Goal: Transaction & Acquisition: Book appointment/travel/reservation

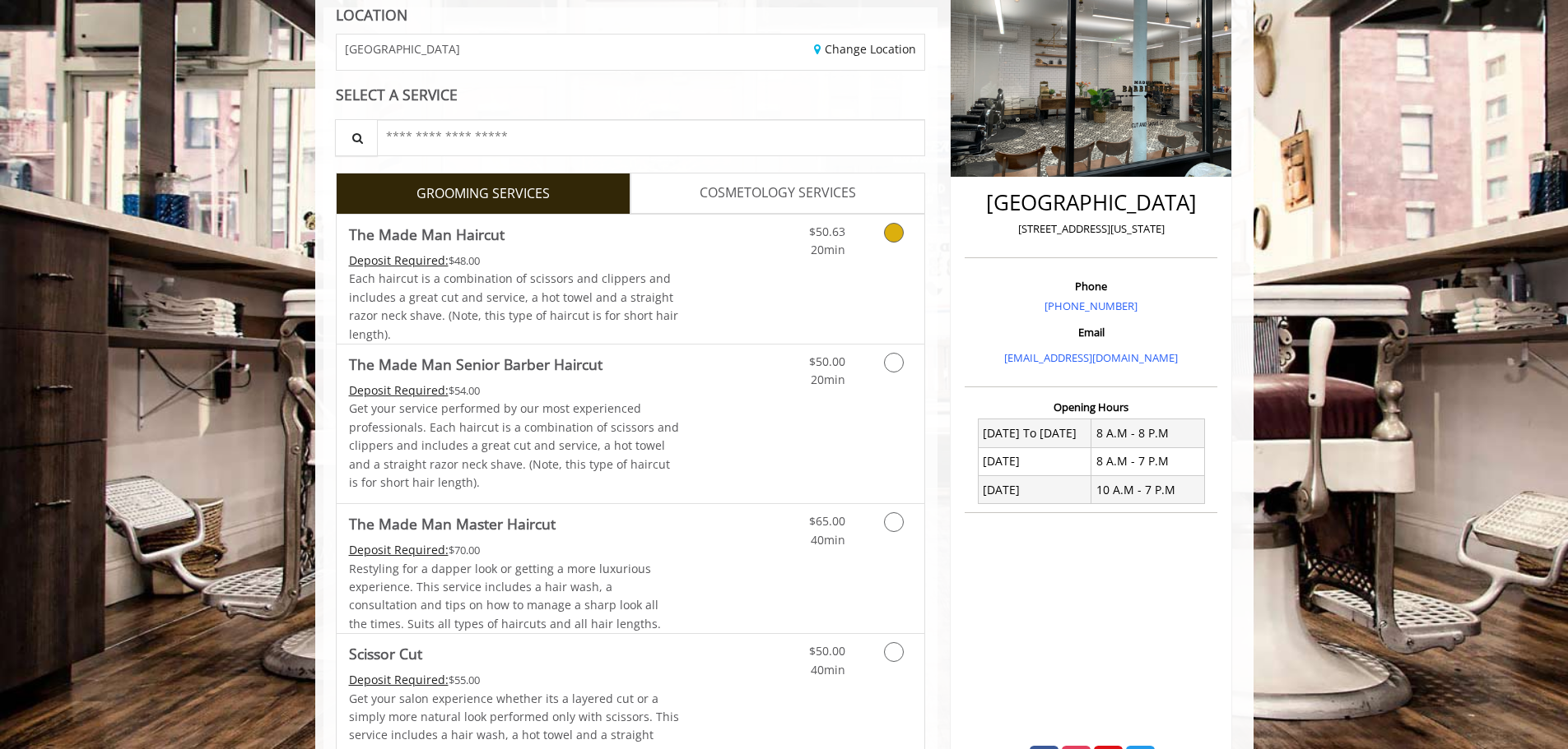
click at [755, 283] on link "Discounted Price" at bounding box center [728, 279] width 98 height 129
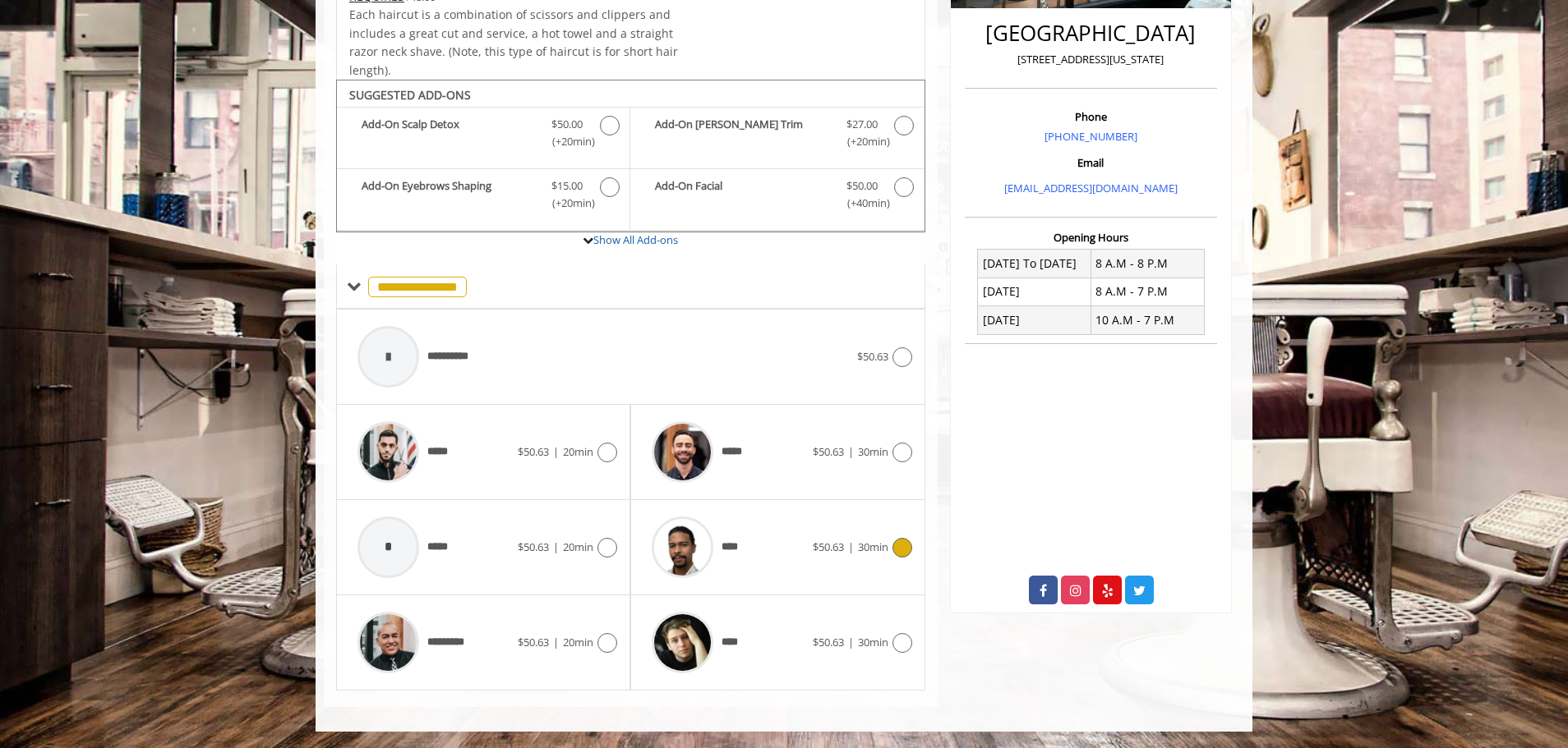
click at [773, 551] on div "****" at bounding box center [727, 547] width 169 height 78
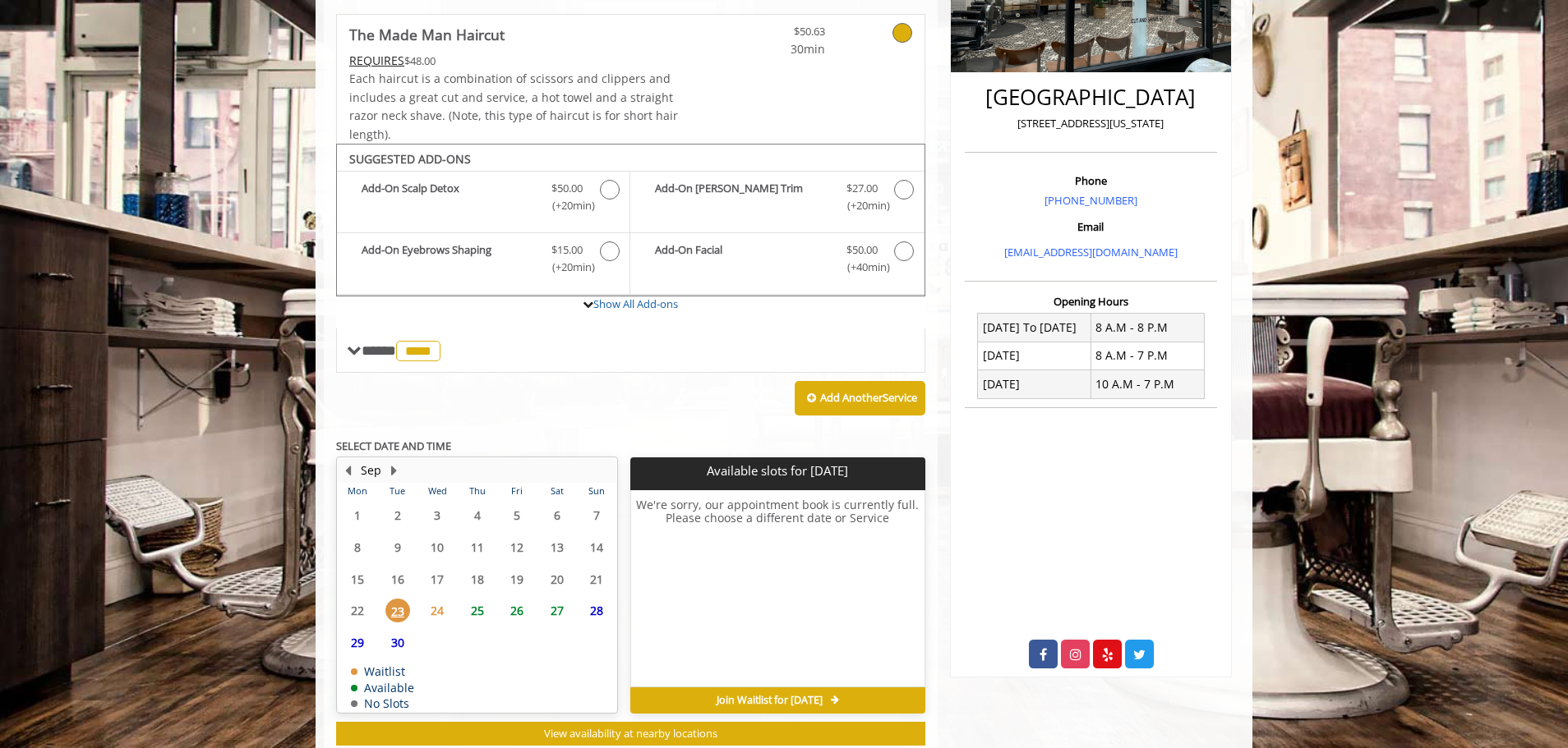
scroll to position [398, 0]
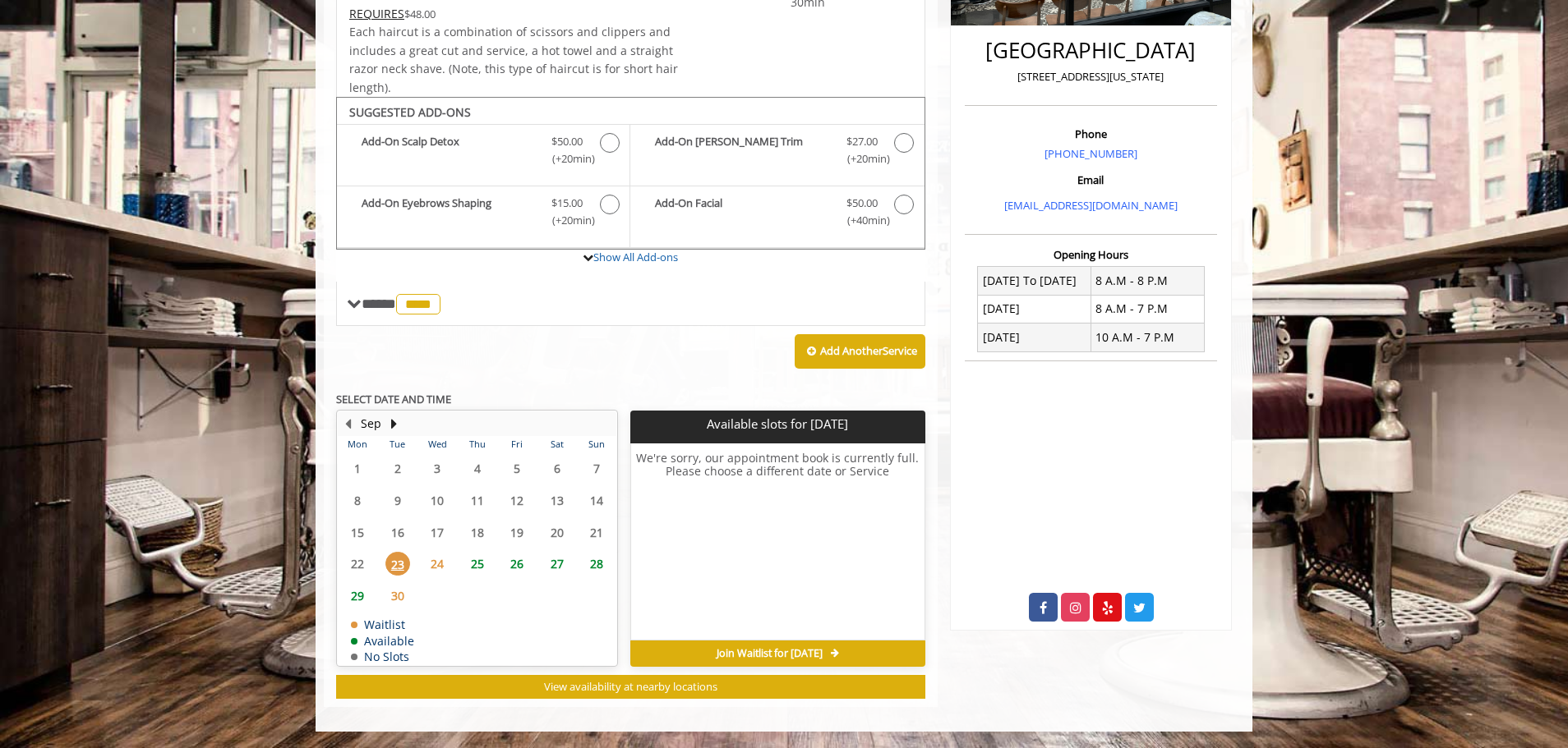
click at [446, 564] on span "24" at bounding box center [436, 564] width 24 height 23
click at [479, 562] on span "25" at bounding box center [477, 564] width 24 height 23
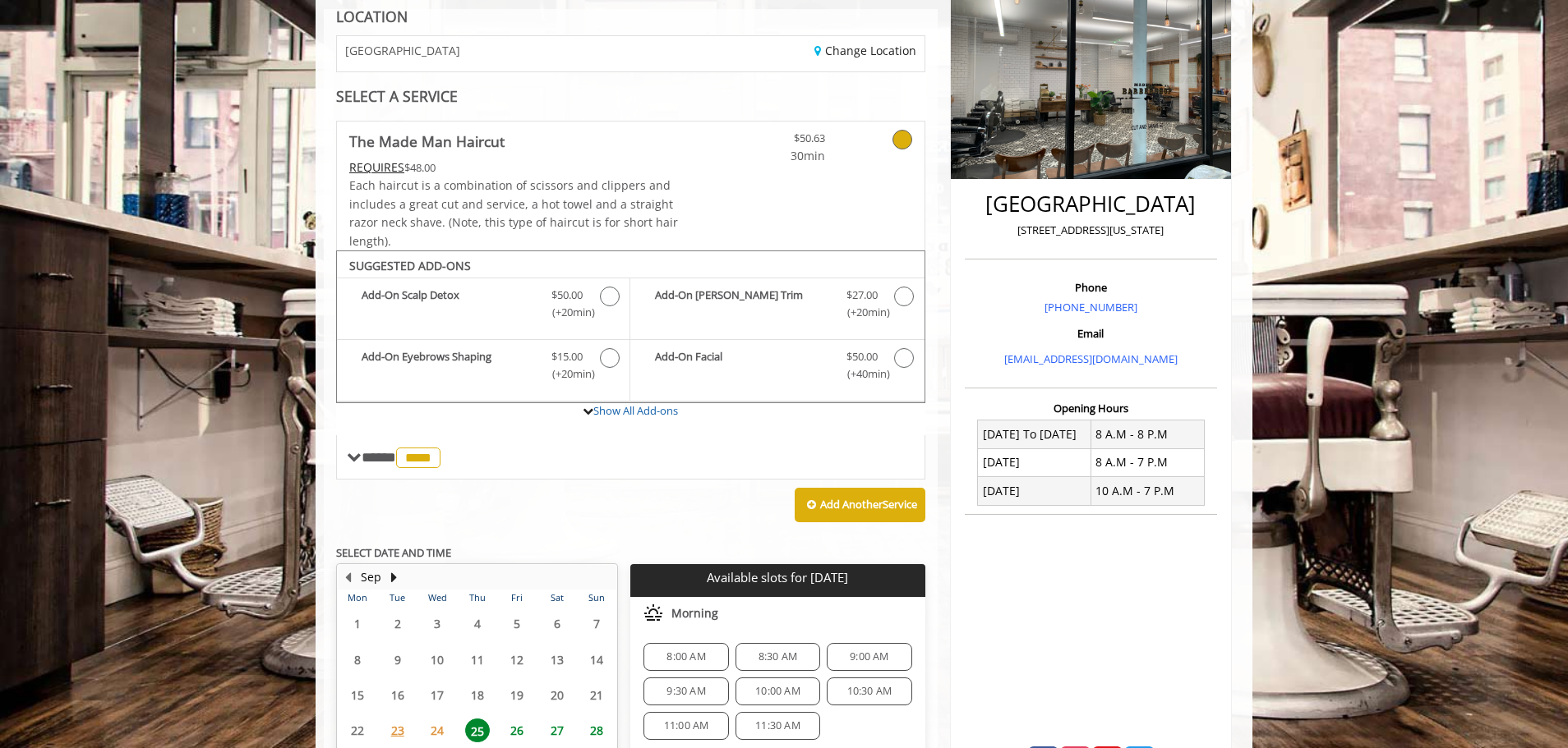
scroll to position [423, 0]
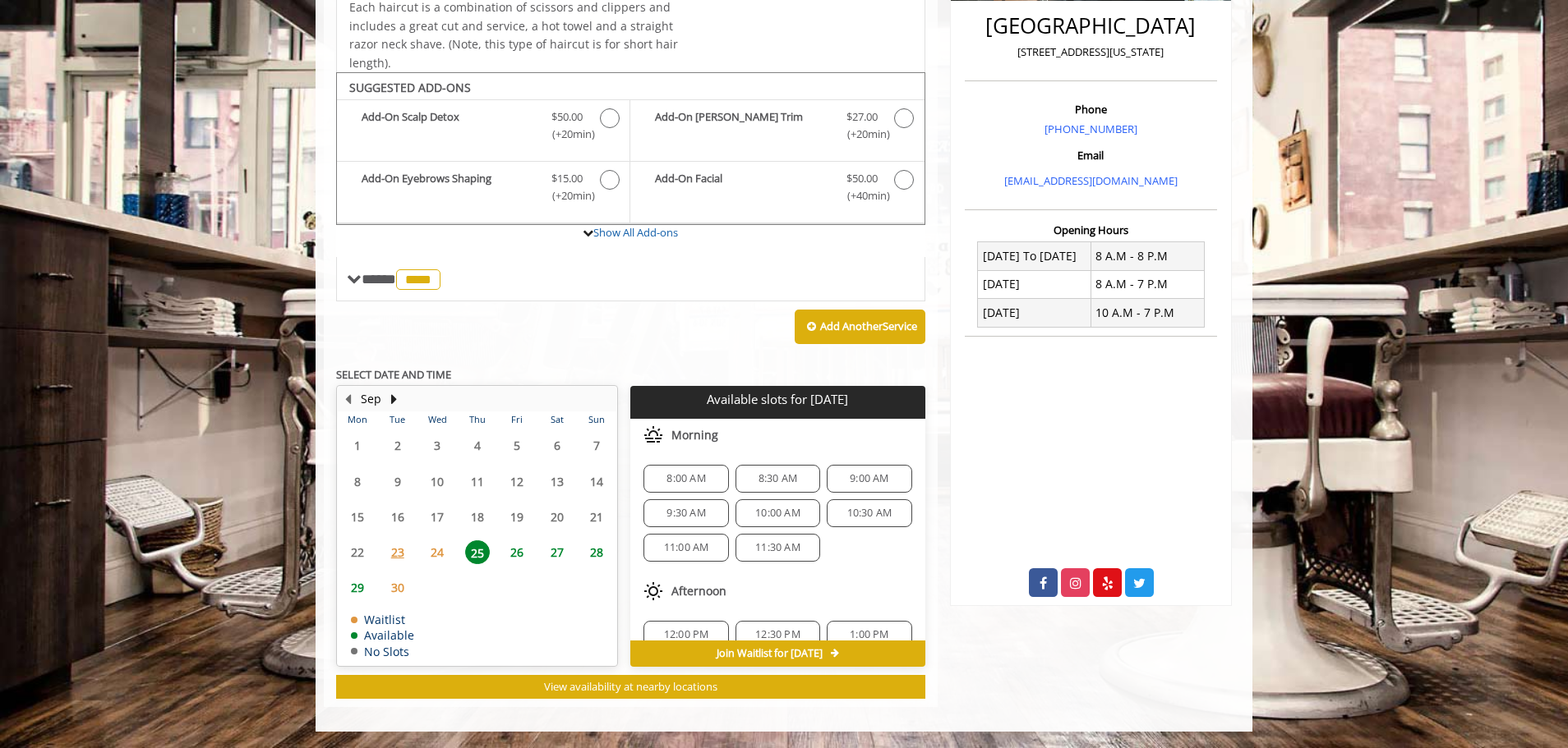
click at [393, 548] on span "23" at bounding box center [397, 552] width 24 height 23
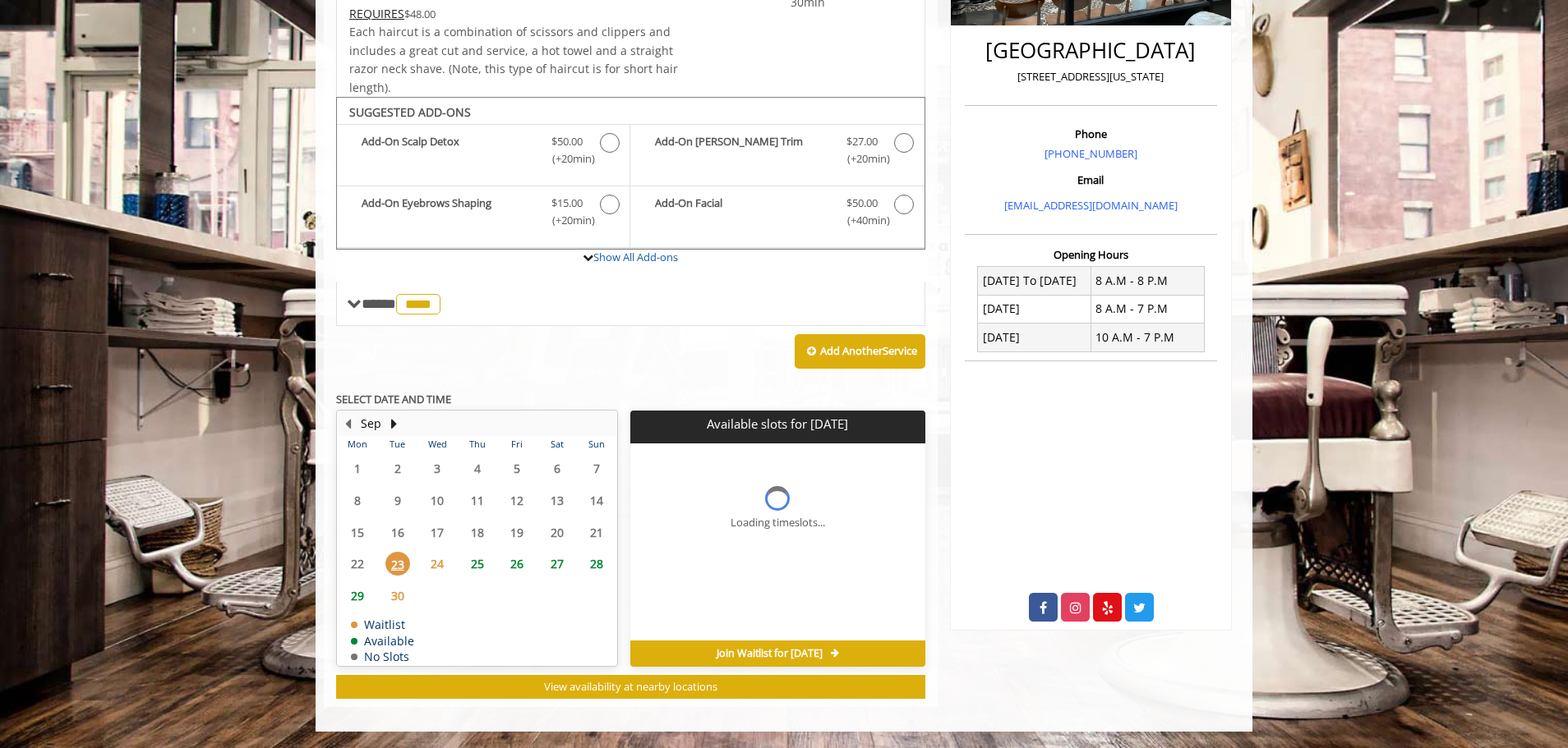
scroll to position [398, 0]
click at [367, 552] on table "Mon Tue Wed Thu Fri Sat Sun 1 2 3 4 5 6 7 8 9 10 11 12 13 14 15 16 17 18 19 20 …" at bounding box center [477, 550] width 279 height 229
click at [356, 564] on table "Mon Tue Wed Thu Fri Sat Sun 1 2 3 4 5 6 7 8 9 10 11 12 13 14 15 16 17 18 19 20 …" at bounding box center [477, 550] width 279 height 229
click at [354, 595] on span "29" at bounding box center [357, 596] width 24 height 23
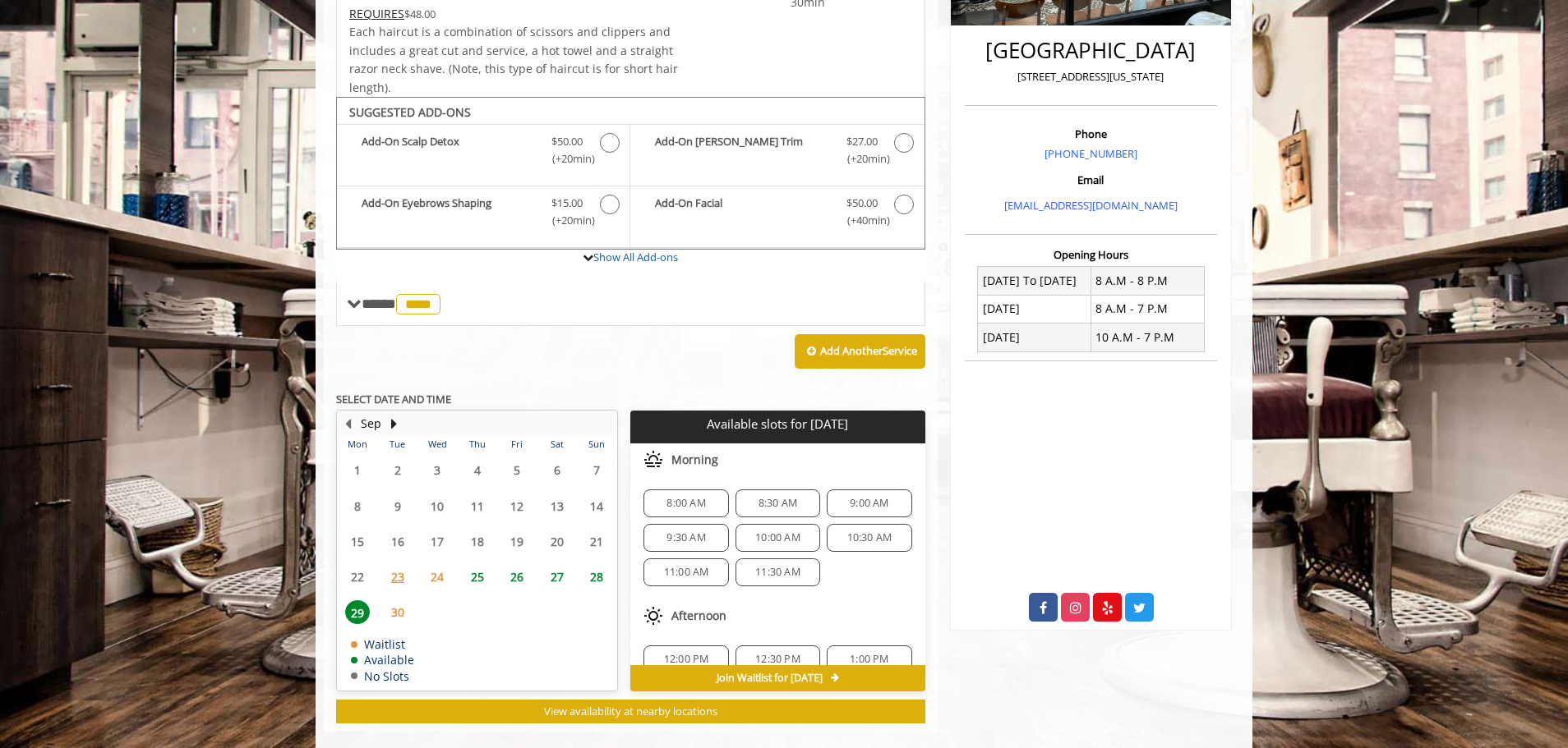
scroll to position [423, 0]
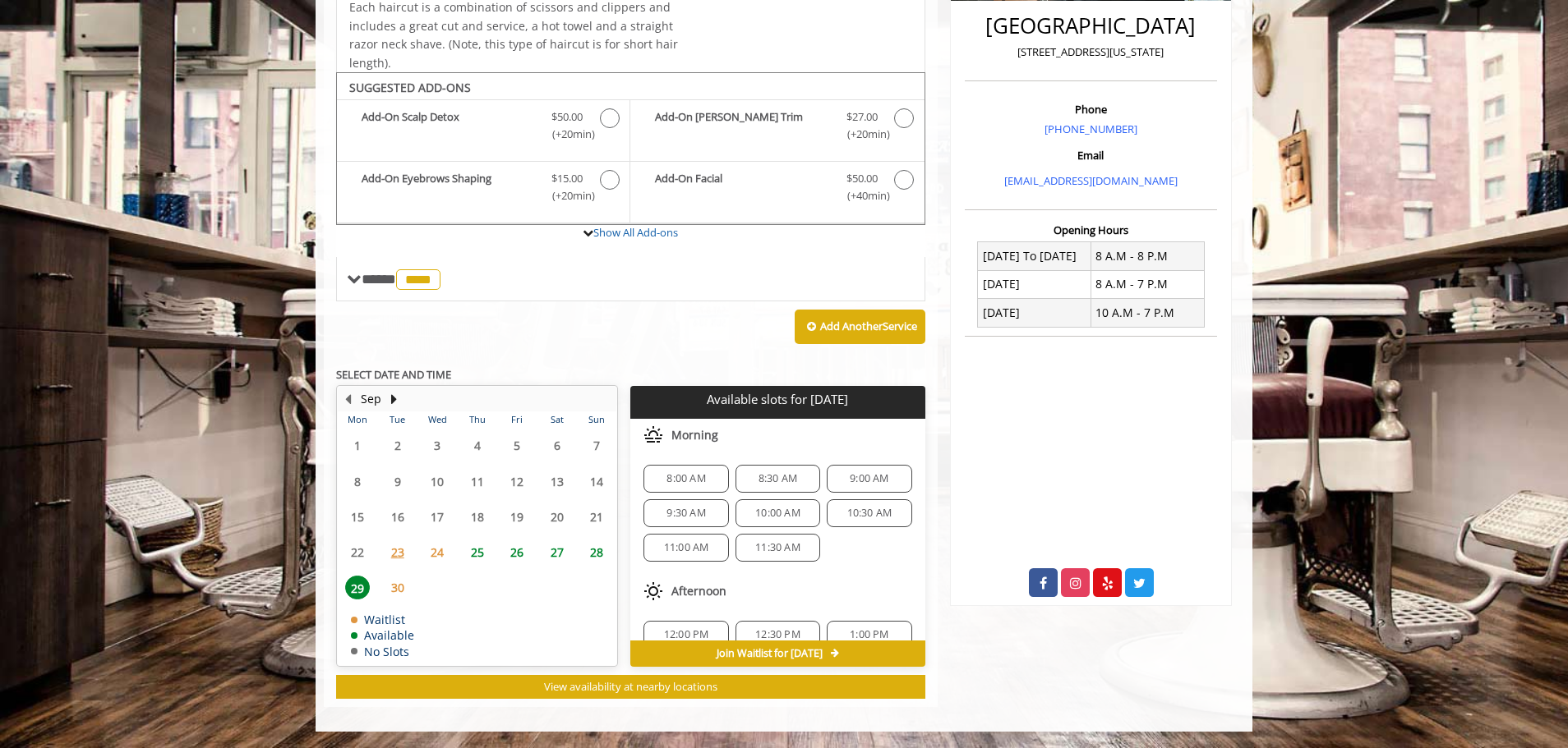
click at [473, 553] on span "25" at bounding box center [477, 552] width 24 height 23
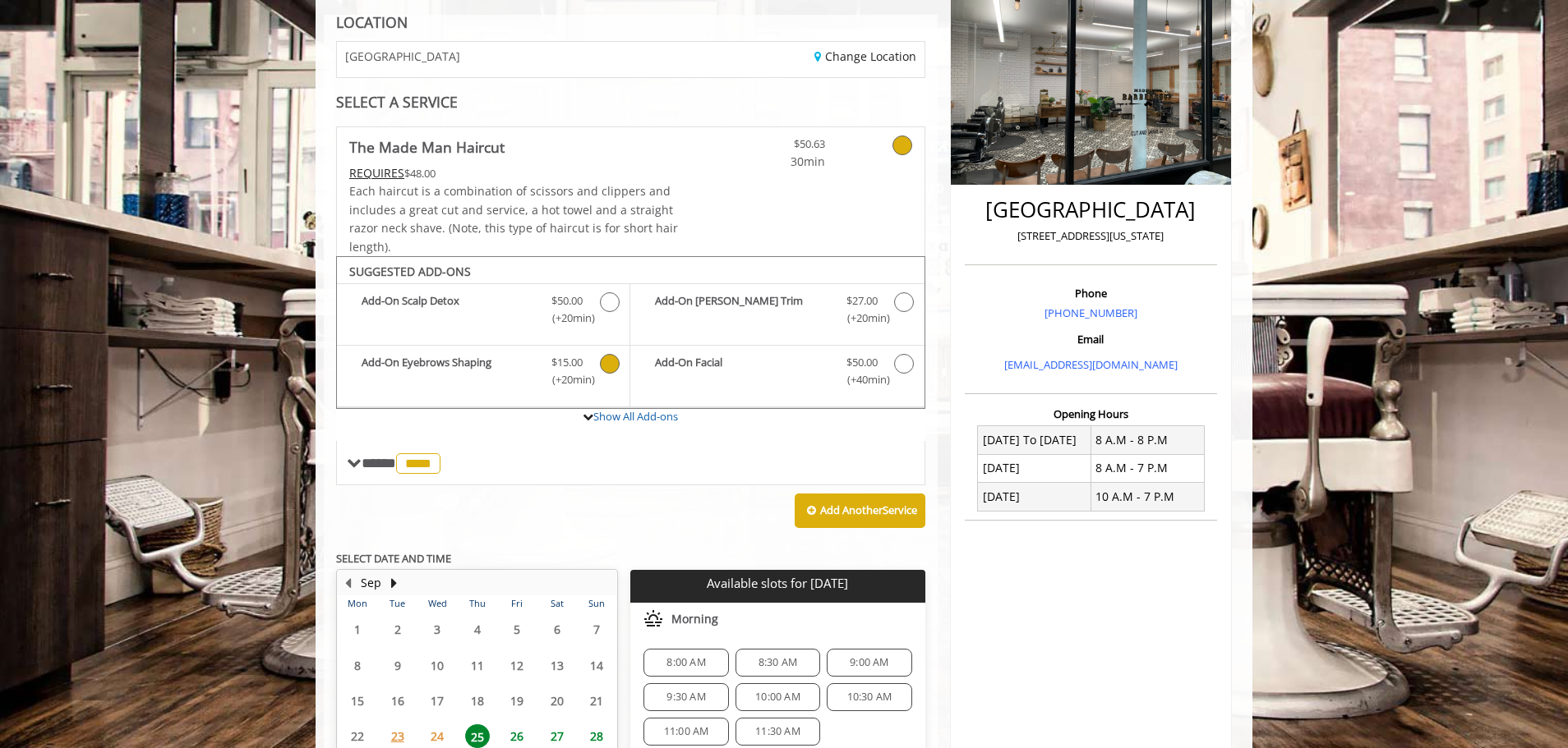
scroll to position [329, 0]
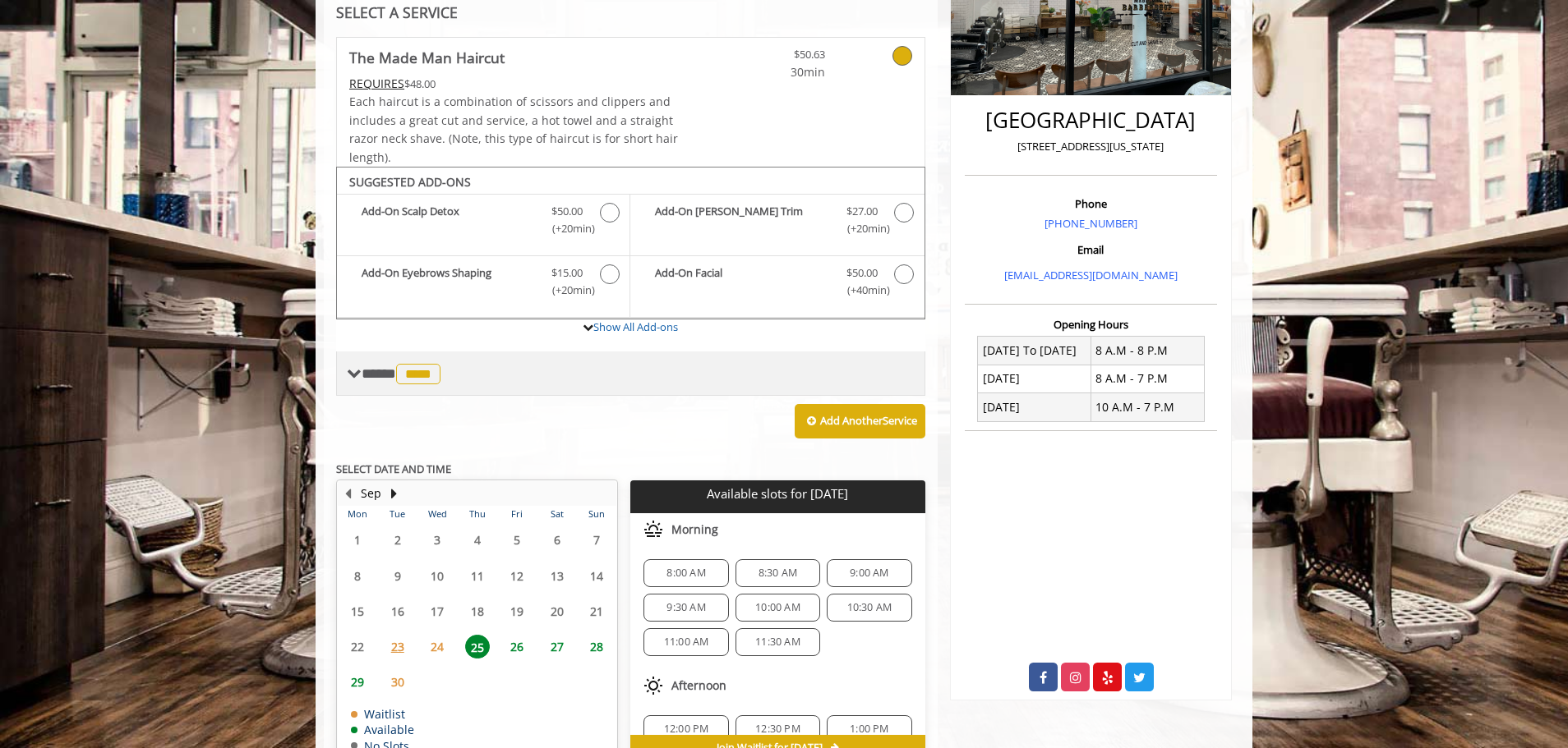
click at [399, 388] on div "**** **** ********" at bounding box center [630, 373] width 589 height 44
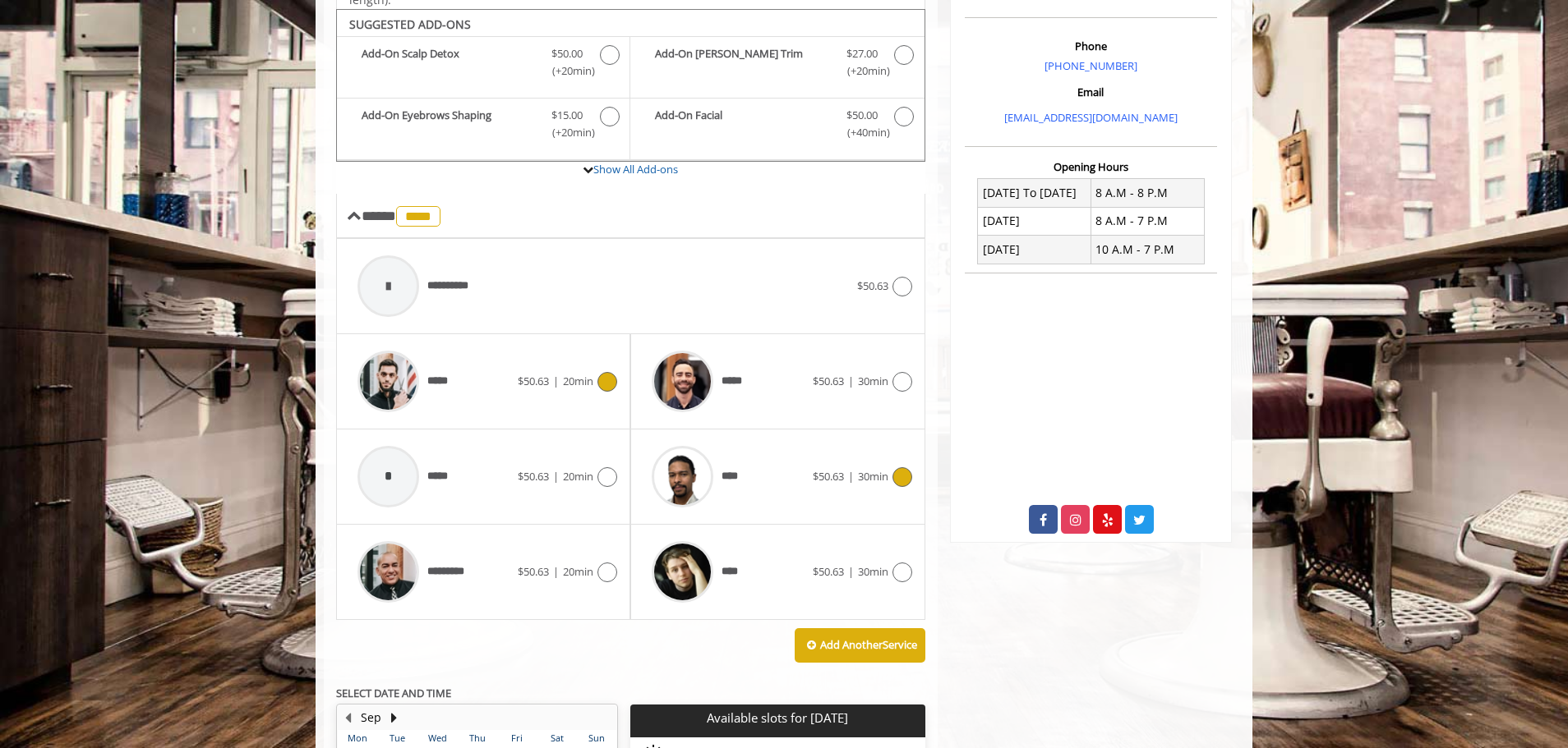
scroll to position [492, 0]
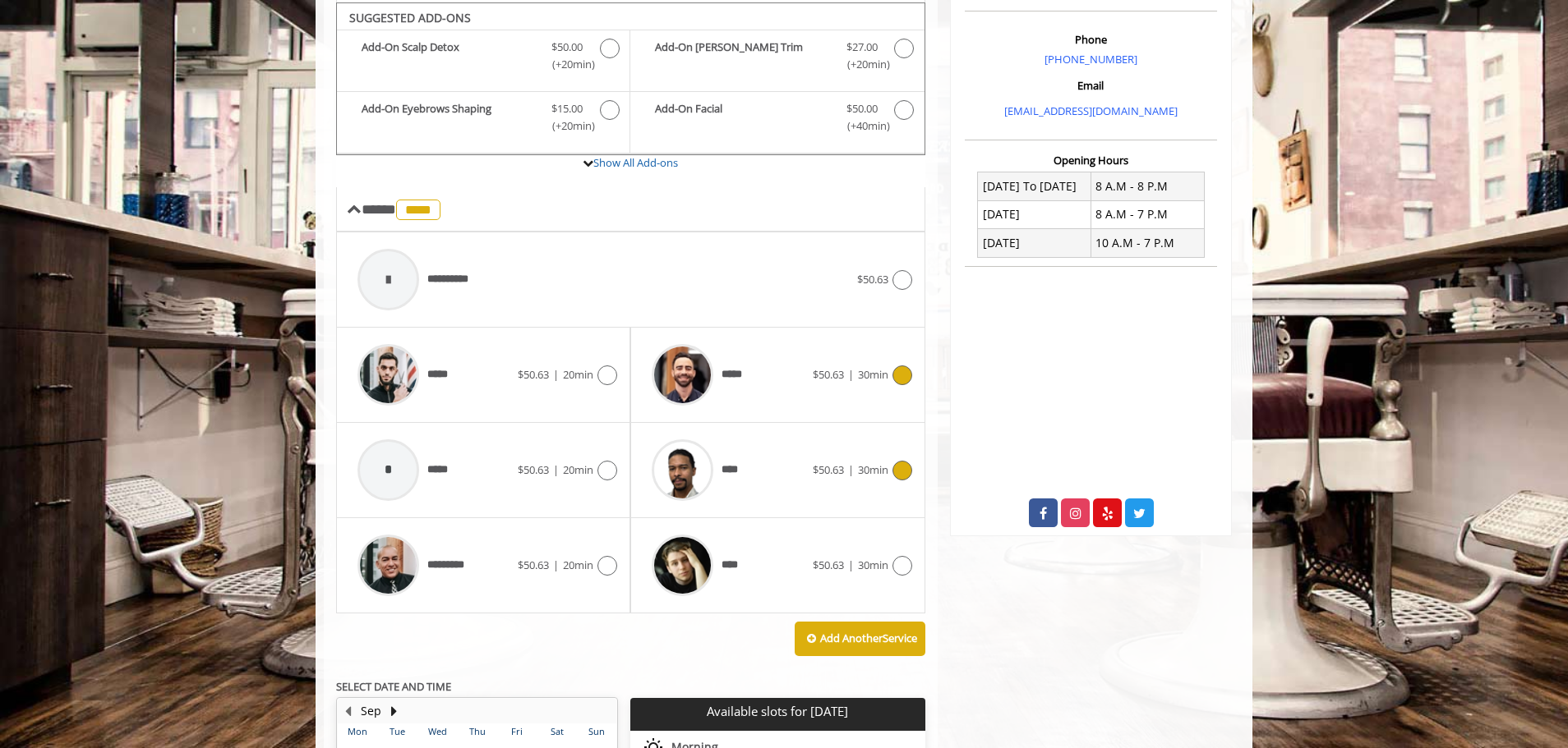
click at [805, 379] on div "*****" at bounding box center [727, 374] width 169 height 78
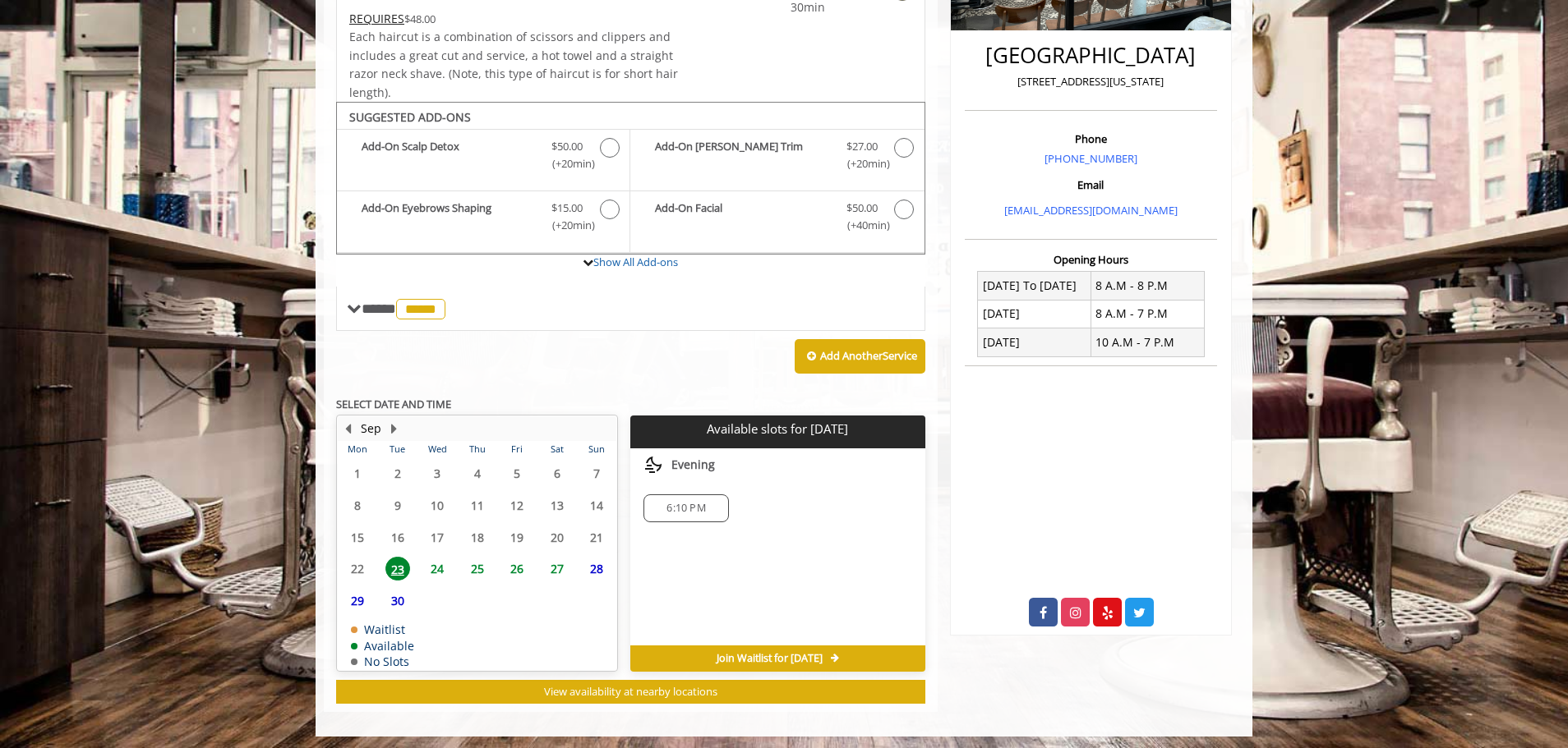
scroll to position [398, 0]
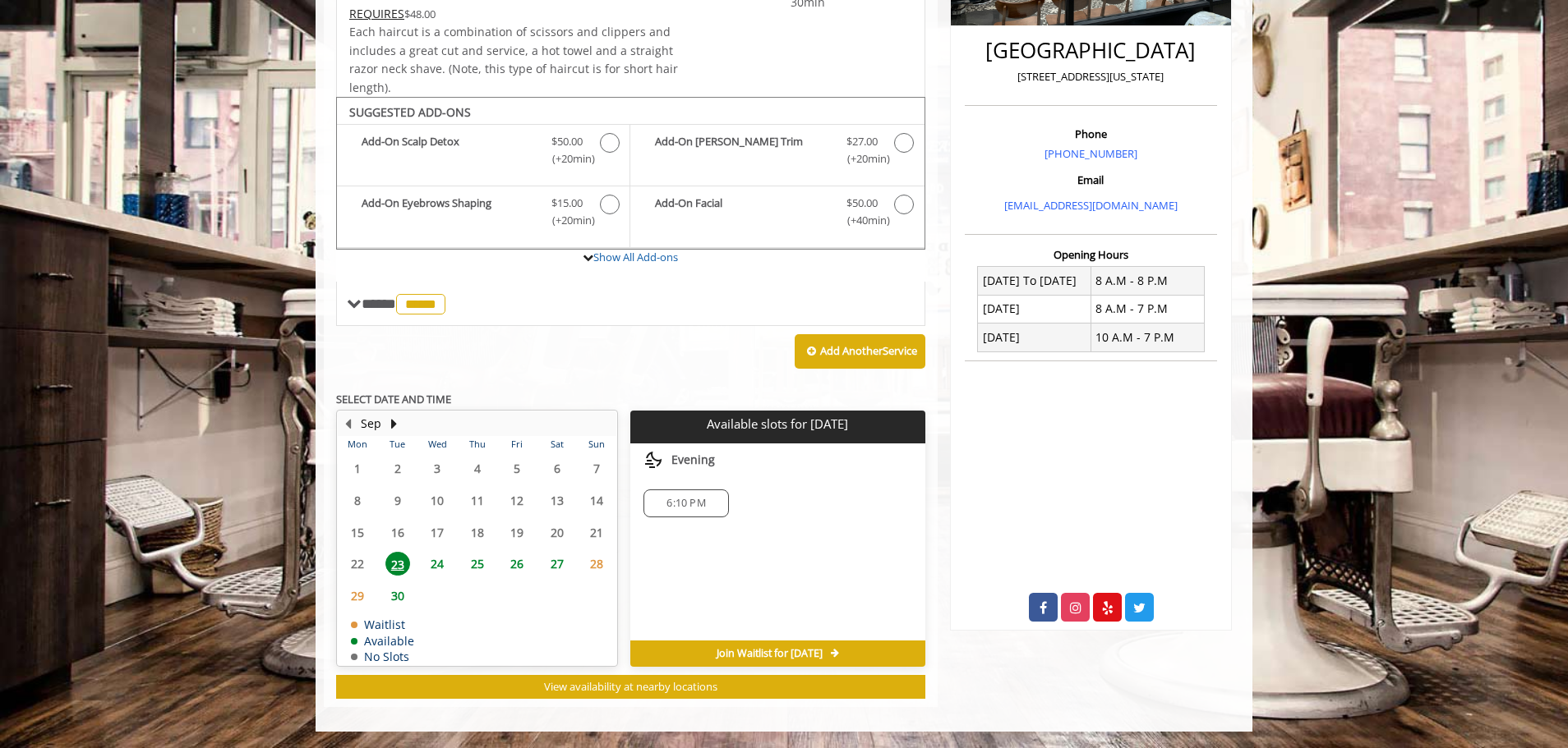
click at [429, 560] on span "24" at bounding box center [436, 564] width 24 height 23
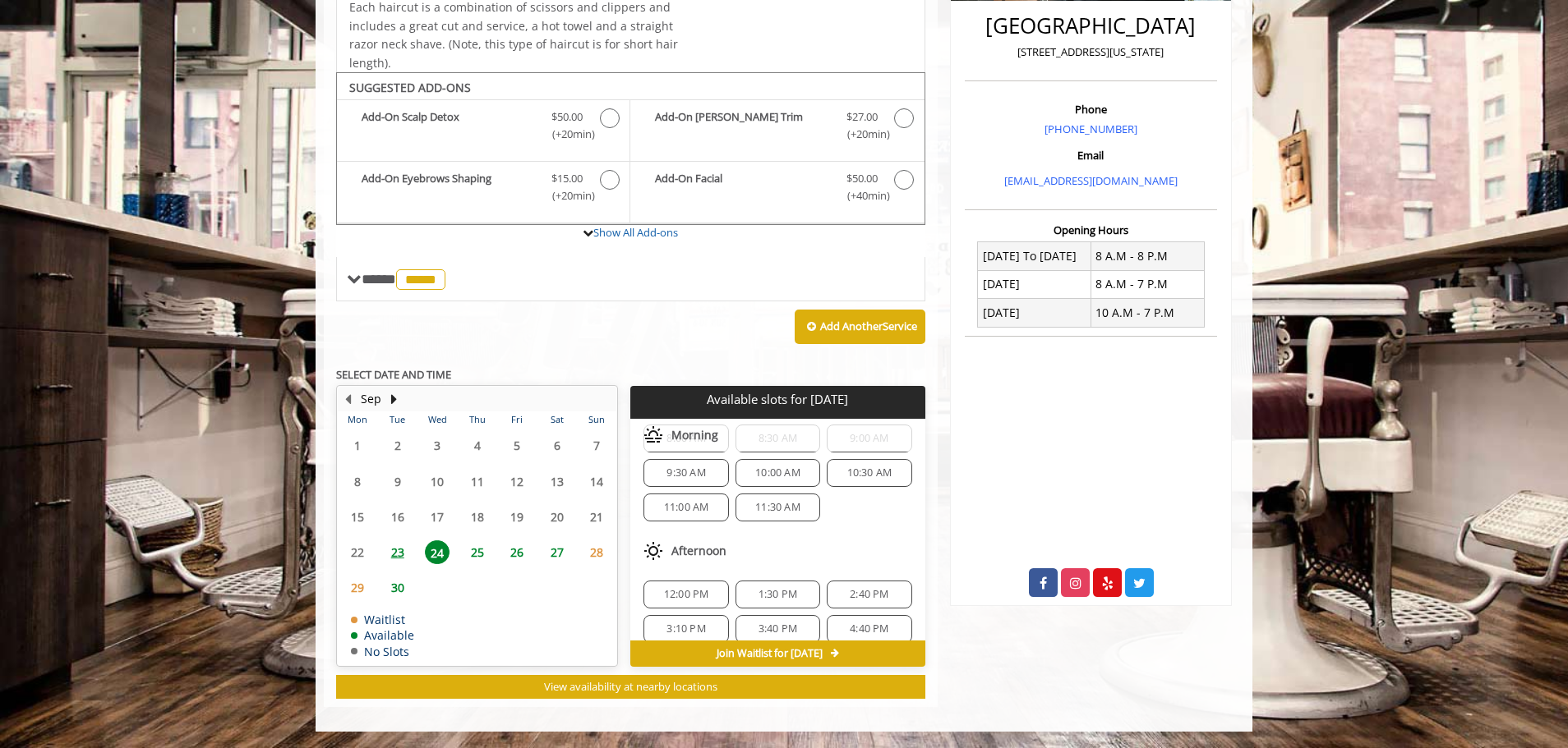
scroll to position [0, 0]
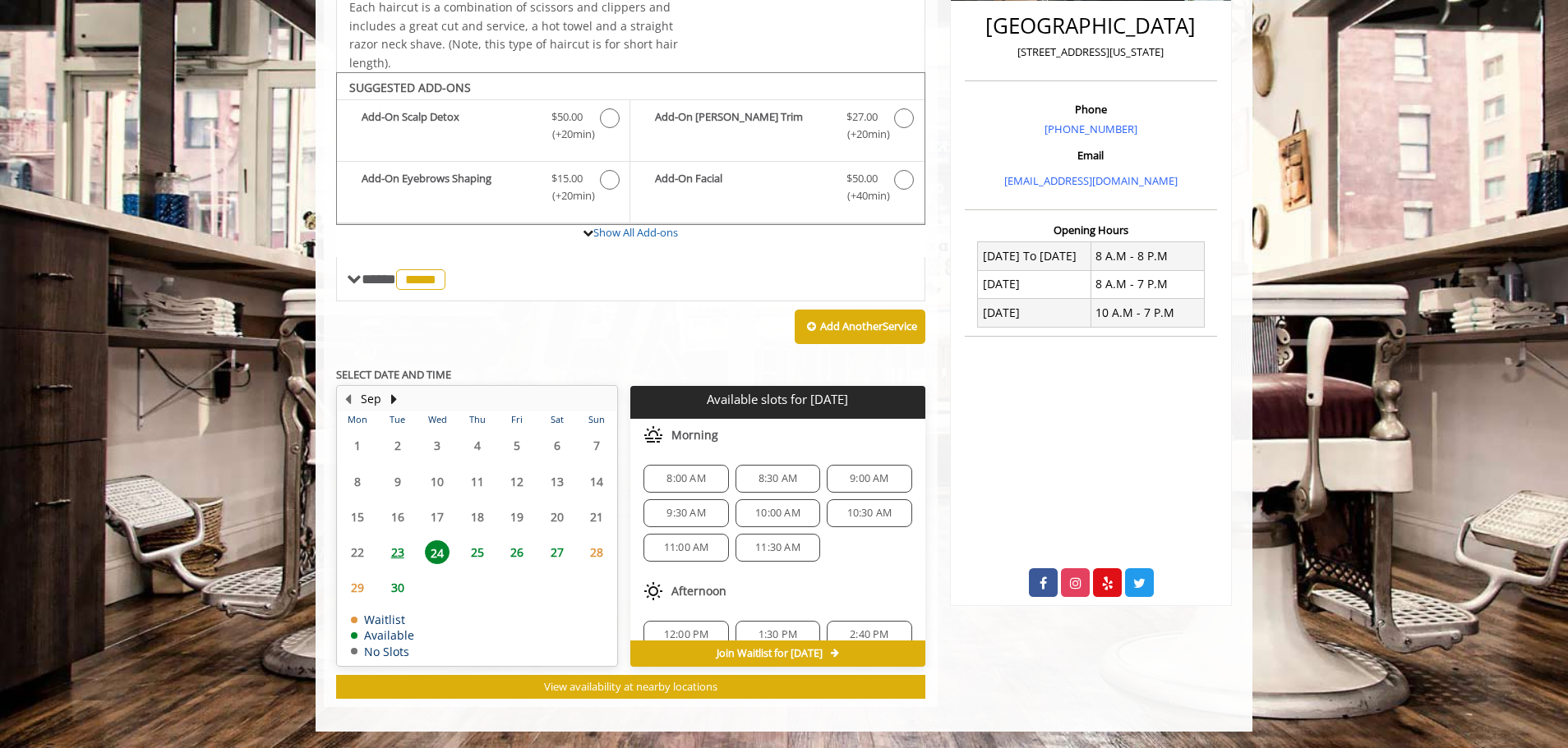
click at [765, 521] on div "10:00 AM" at bounding box center [778, 513] width 85 height 28
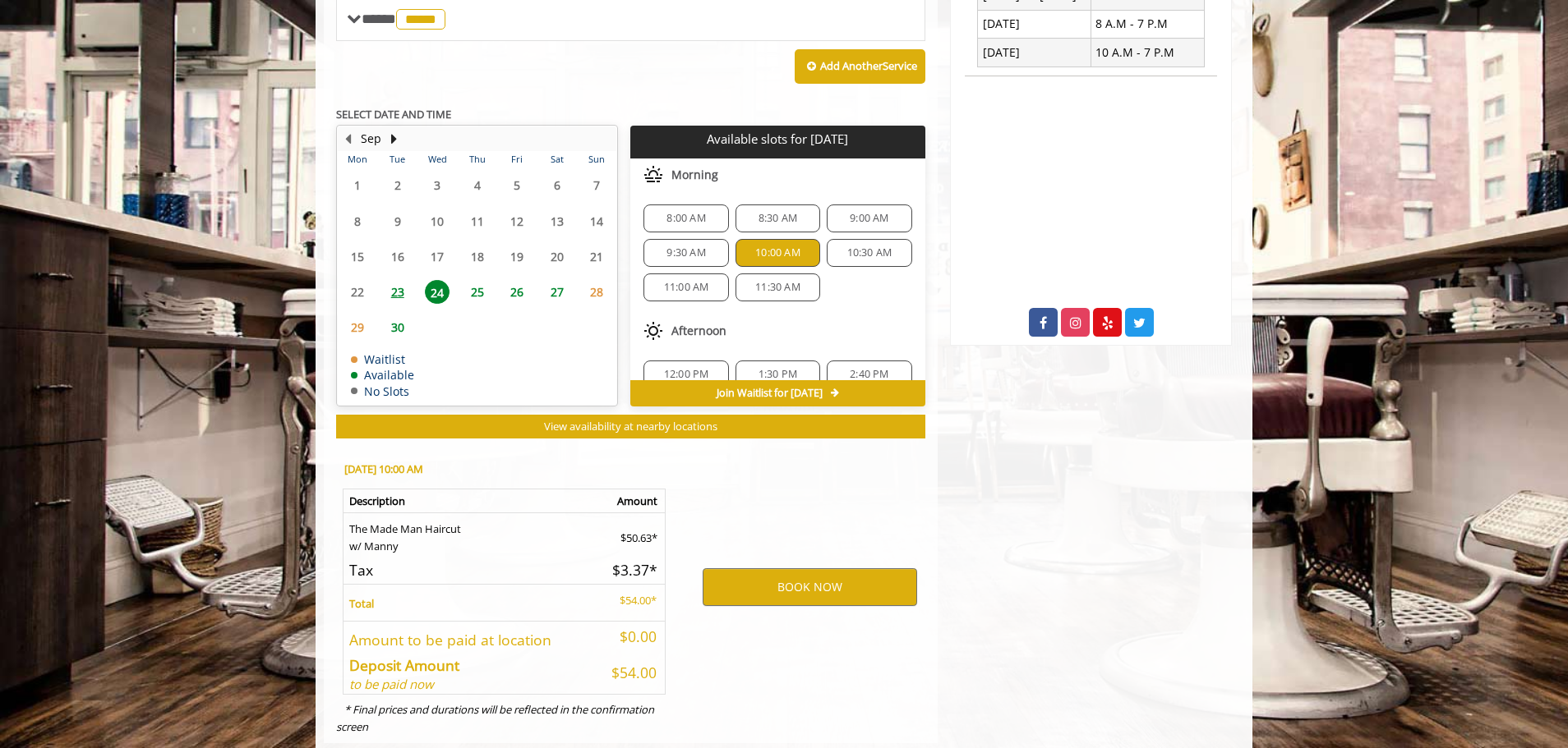
scroll to position [720, 0]
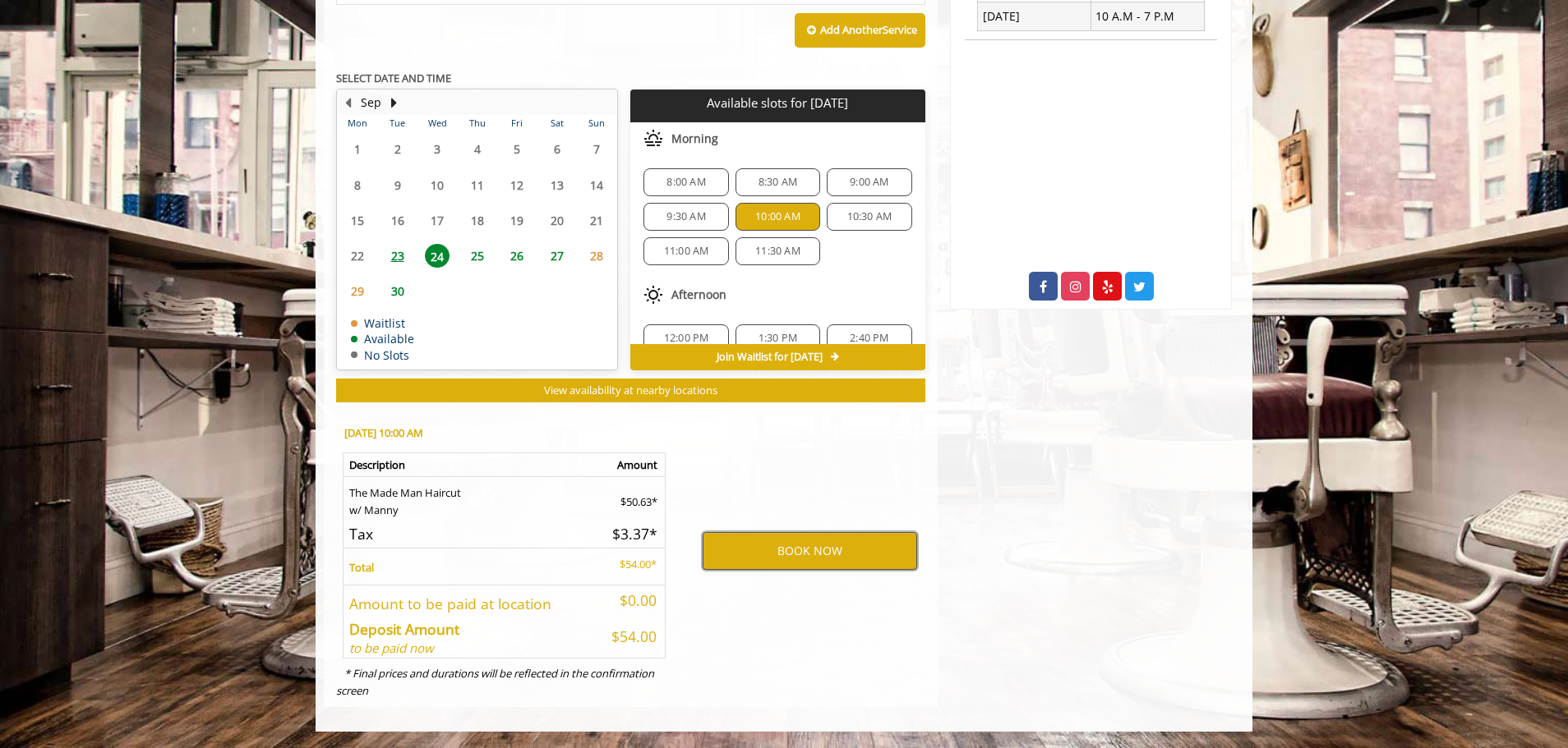
click at [790, 554] on button "BOOK NOW" at bounding box center [810, 551] width 215 height 38
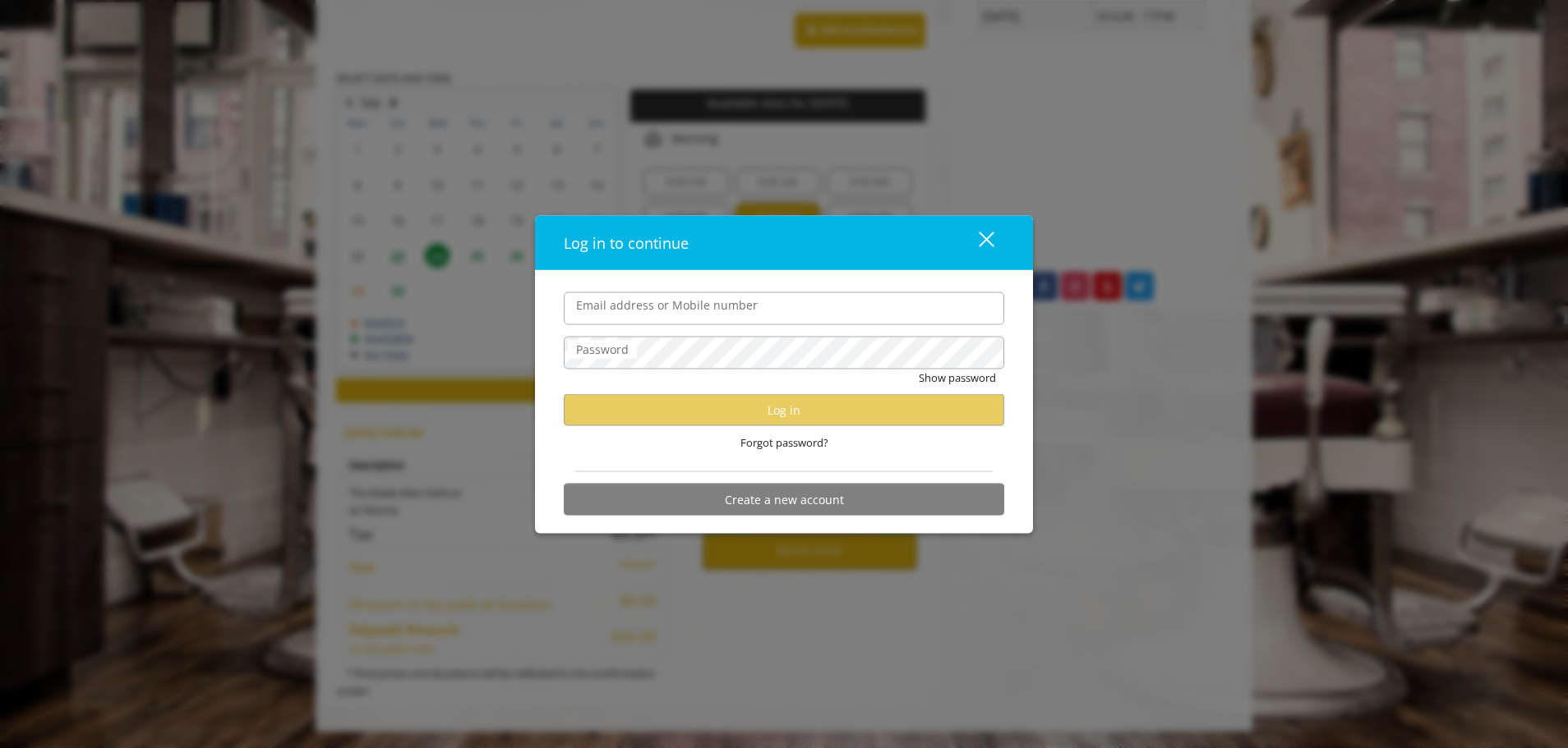
type input "**********"
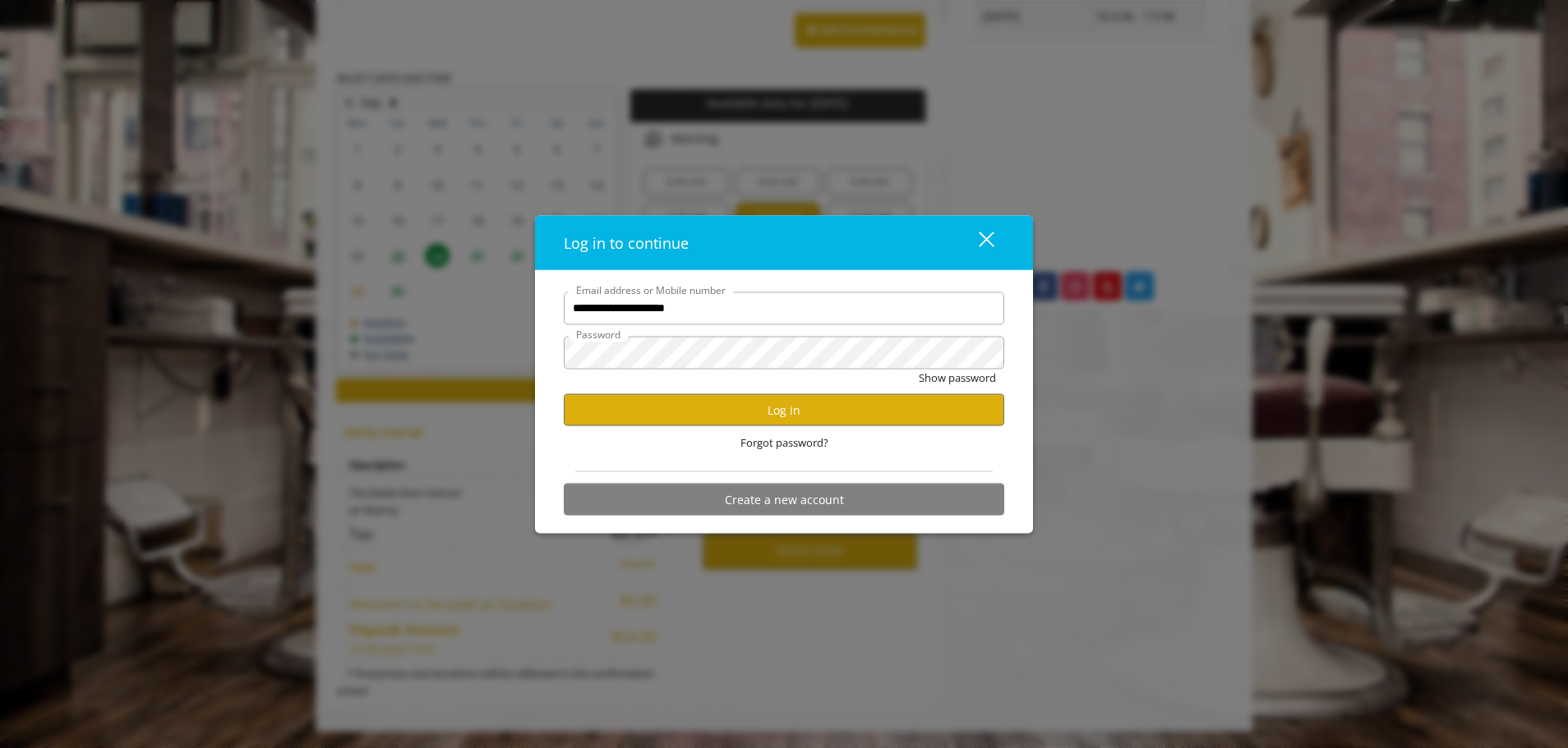
scroll to position [0, 0]
click at [780, 413] on button "Log in" at bounding box center [784, 410] width 440 height 32
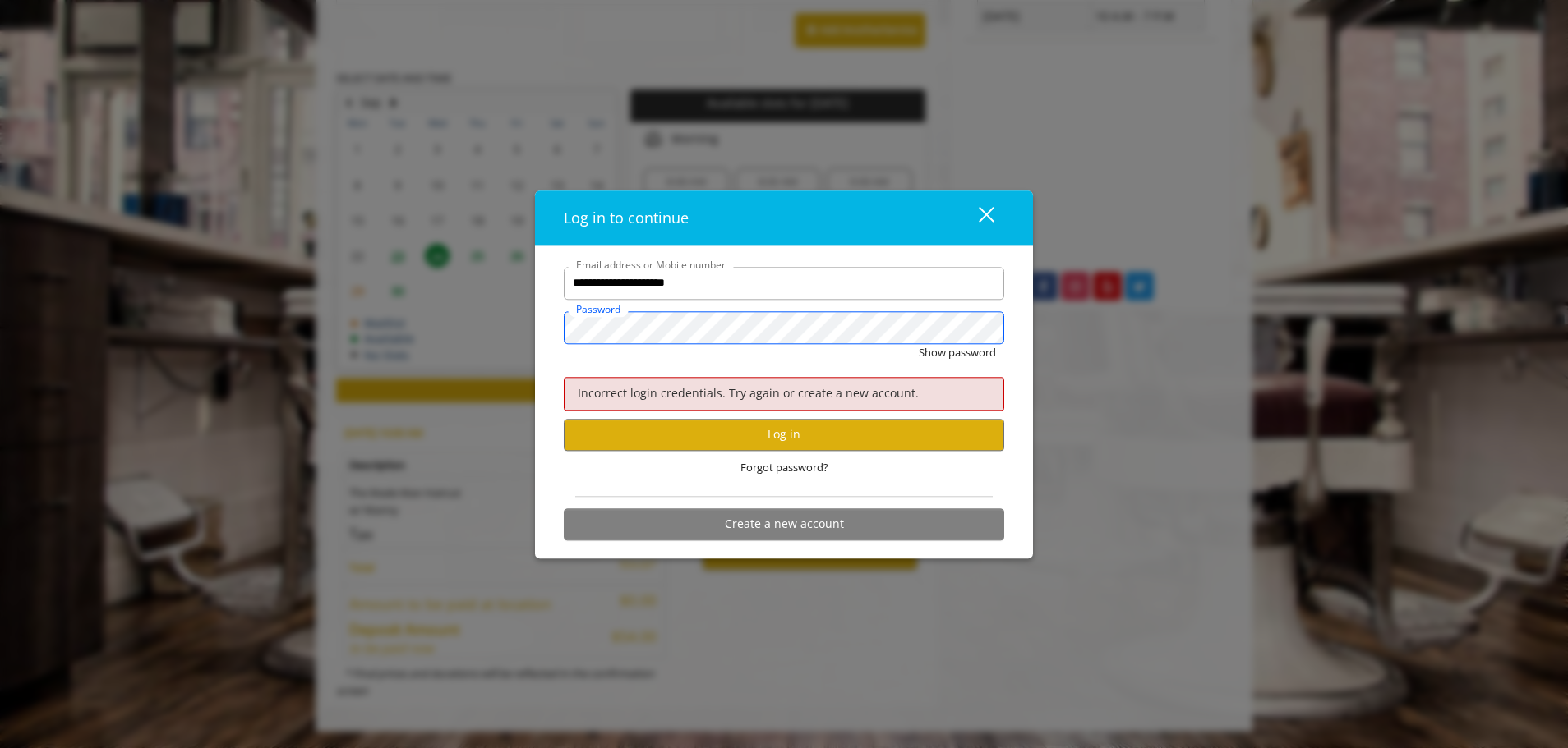
click at [919, 344] on button "Show password" at bounding box center [957, 353] width 77 height 18
click at [835, 435] on button "Log in" at bounding box center [784, 435] width 440 height 32
click at [740, 353] on div "Hide password" at bounding box center [784, 357] width 440 height 25
click at [788, 289] on input "**********" at bounding box center [784, 284] width 440 height 33
click at [794, 477] on div "Forgot password?" at bounding box center [784, 467] width 440 height 34
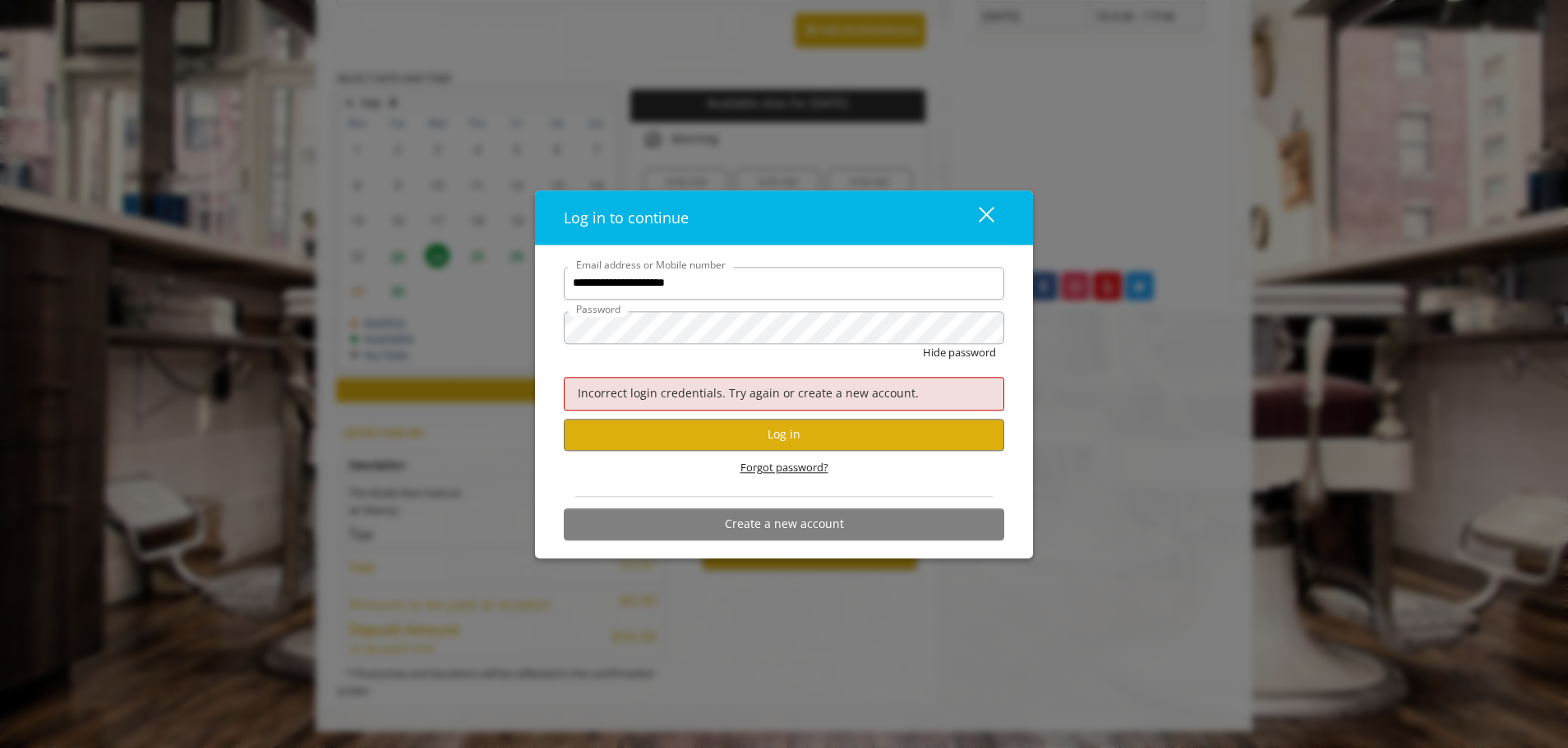
click at [799, 474] on span "Forgot password?" at bounding box center [784, 468] width 88 height 18
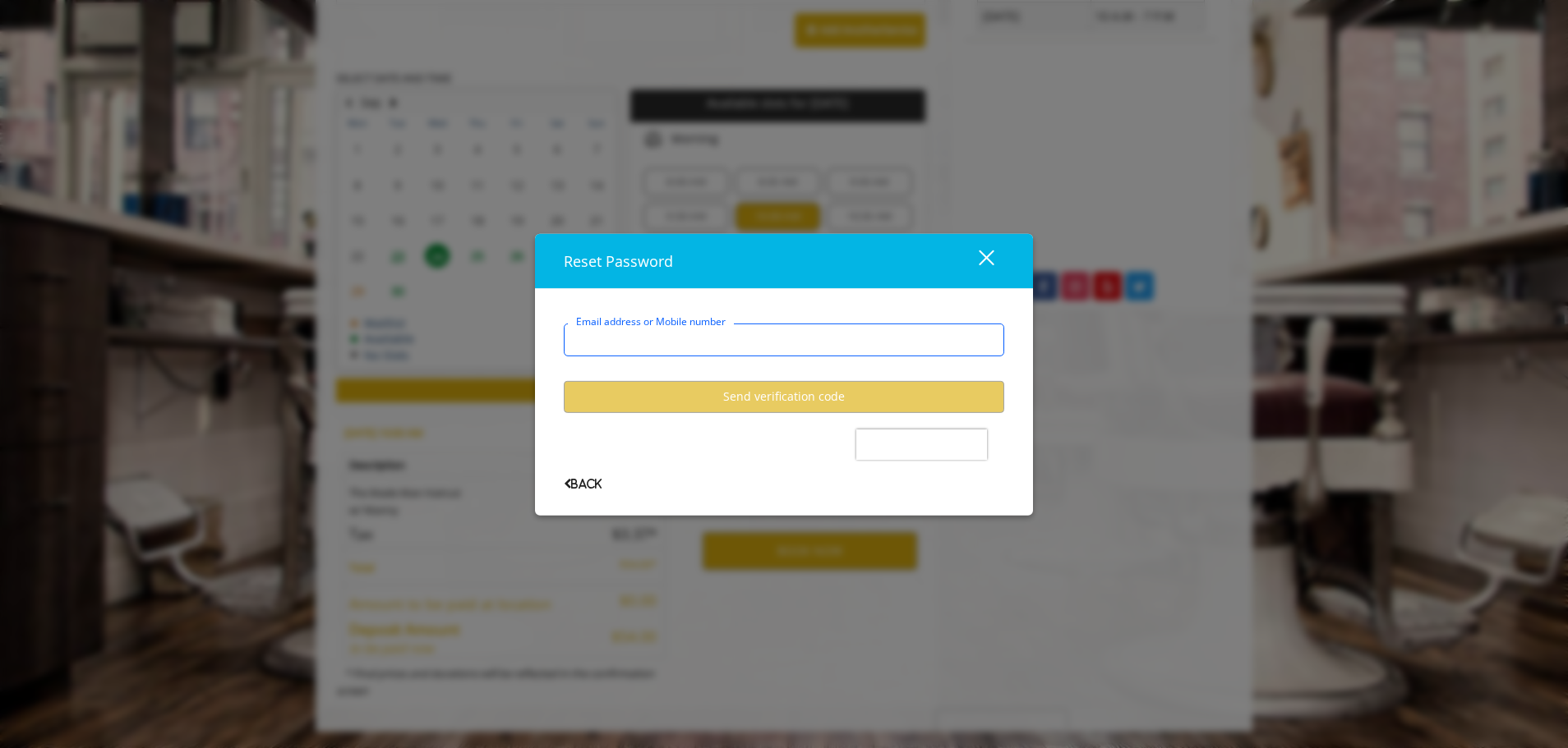
click at [739, 341] on input "Email address or Mobile number" at bounding box center [784, 339] width 440 height 33
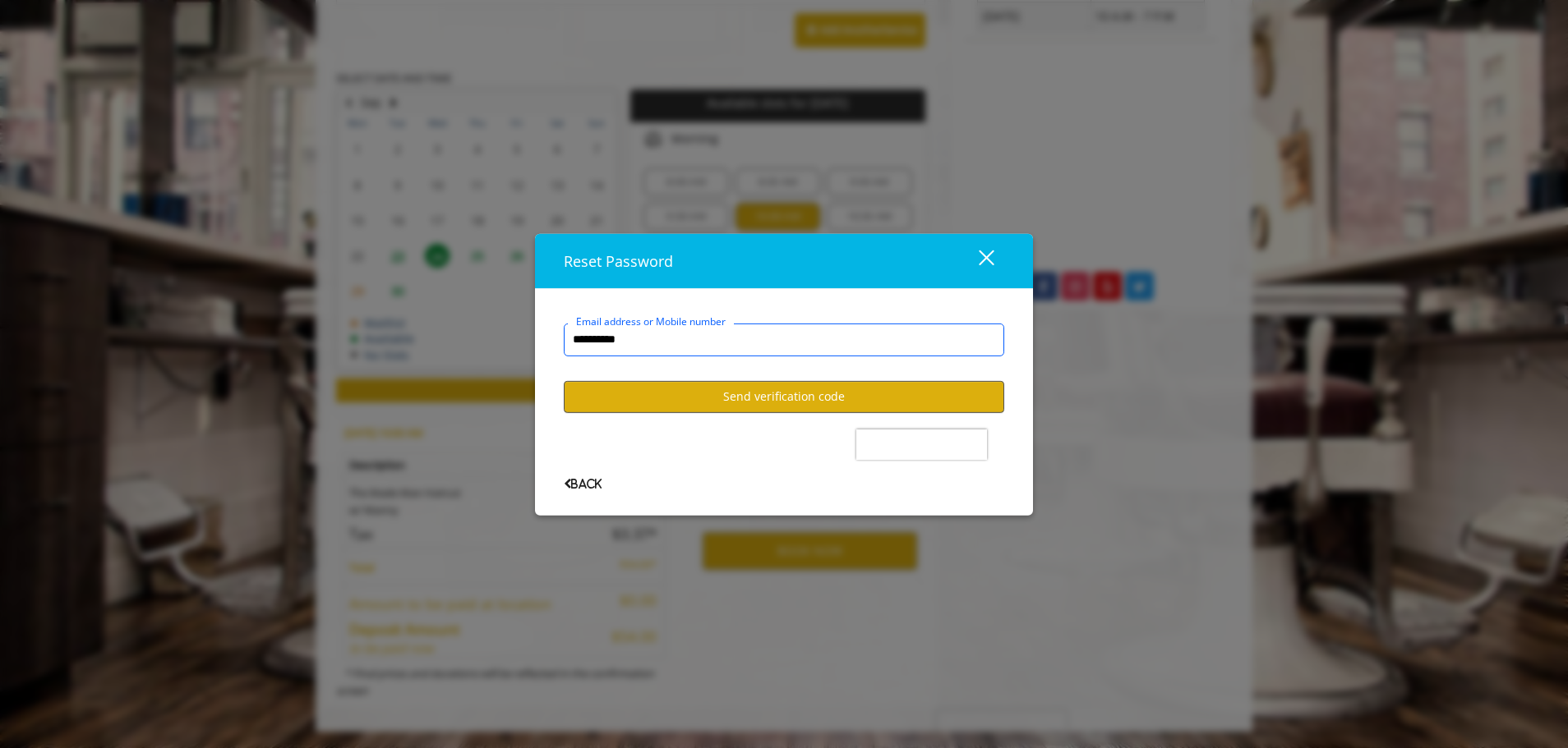
type input "**********"
click at [780, 391] on button "Send verification code" at bounding box center [784, 396] width 440 height 32
